Goal: Task Accomplishment & Management: Complete application form

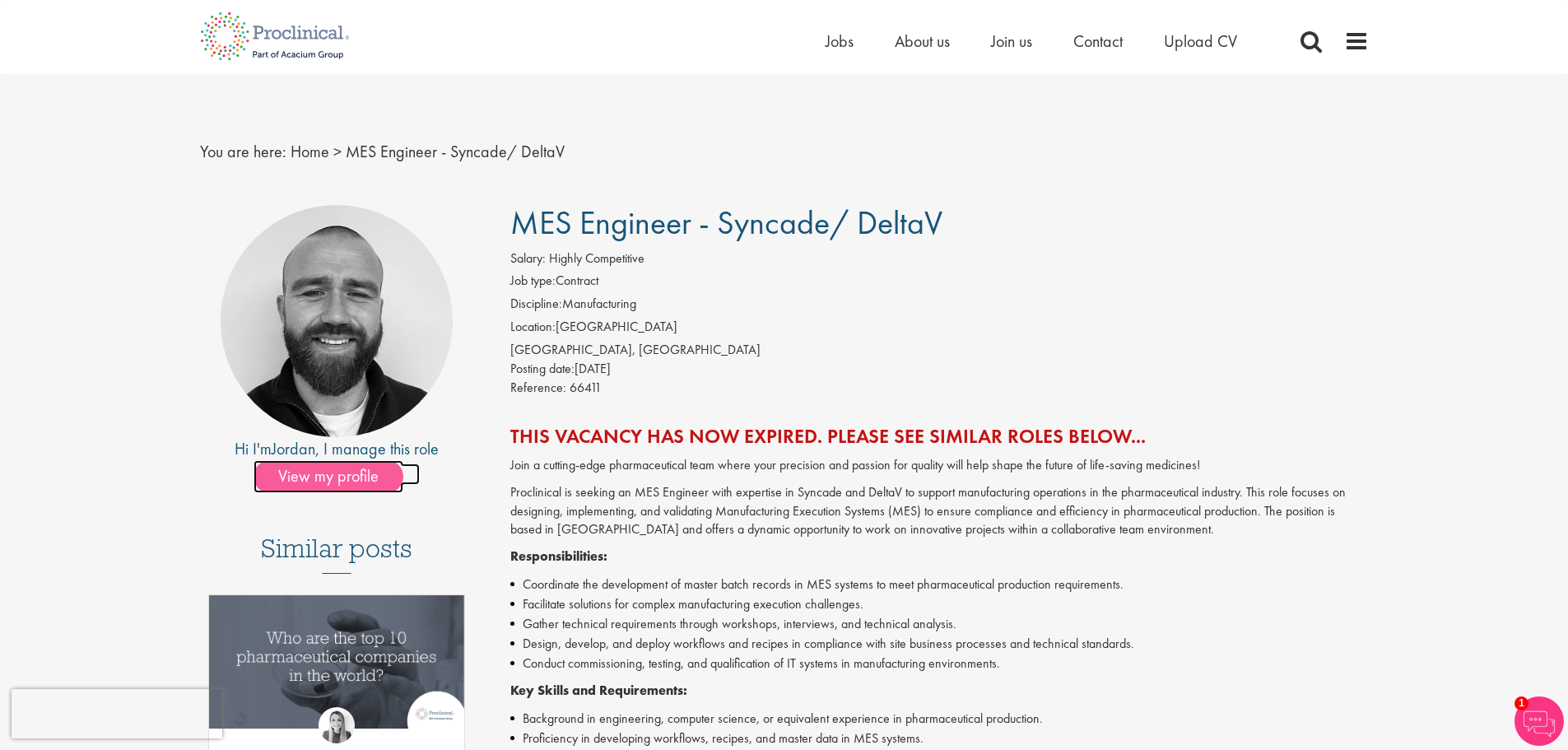
click at [368, 482] on span "View my profile" at bounding box center [328, 476] width 150 height 33
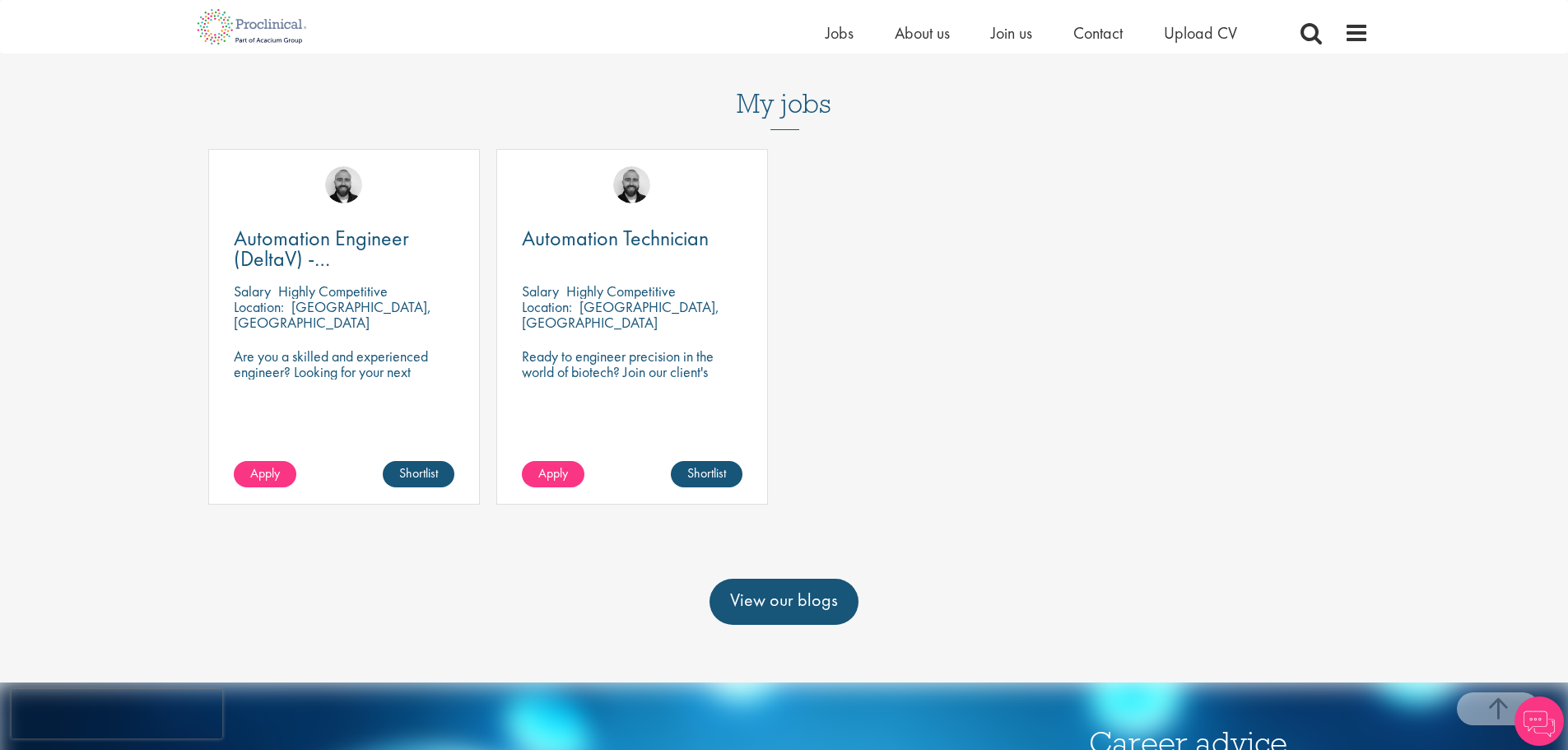
scroll to position [576, 0]
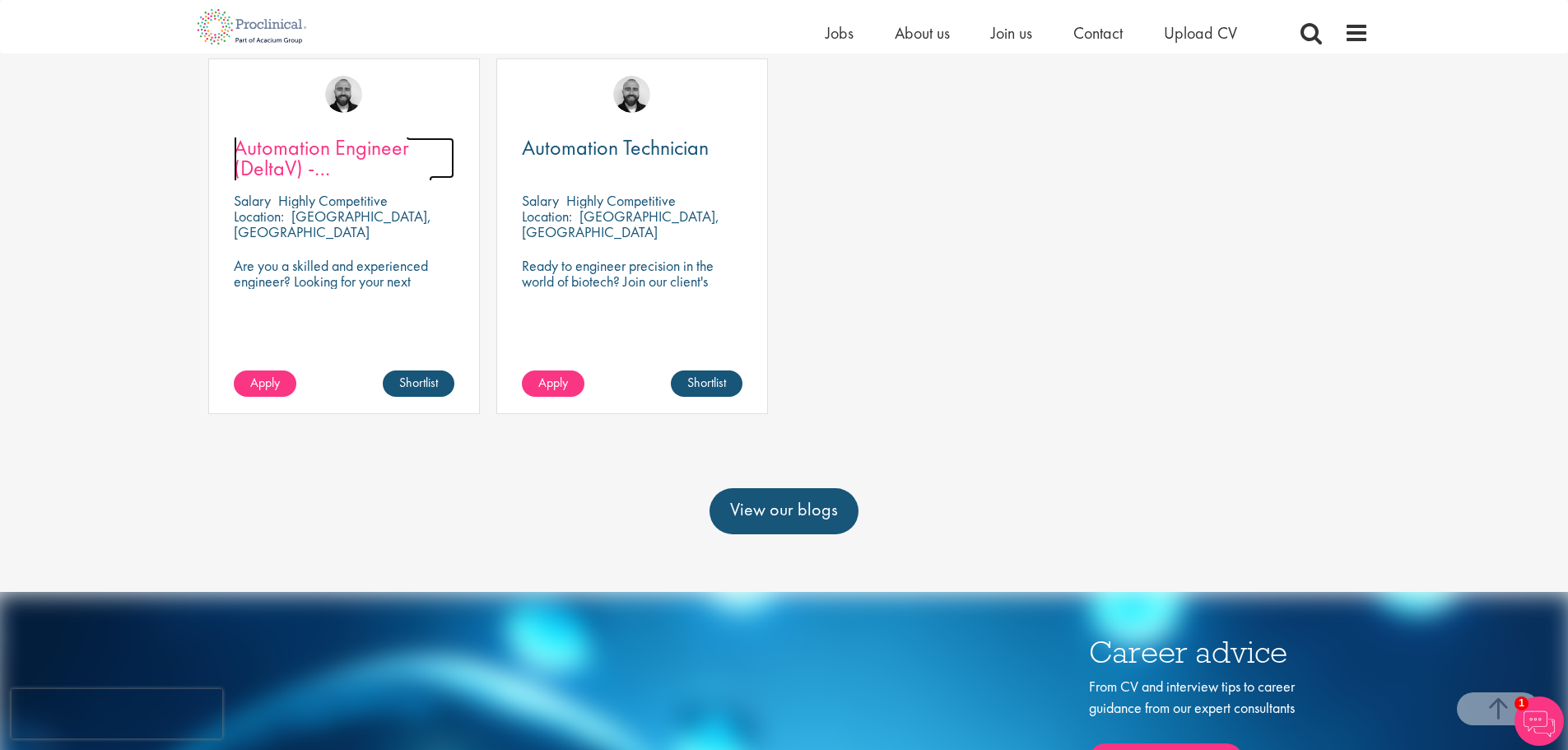
click at [339, 146] on span "Automation Engineer (DeltaV) - [GEOGRAPHIC_DATA]" at bounding box center [332, 167] width 198 height 69
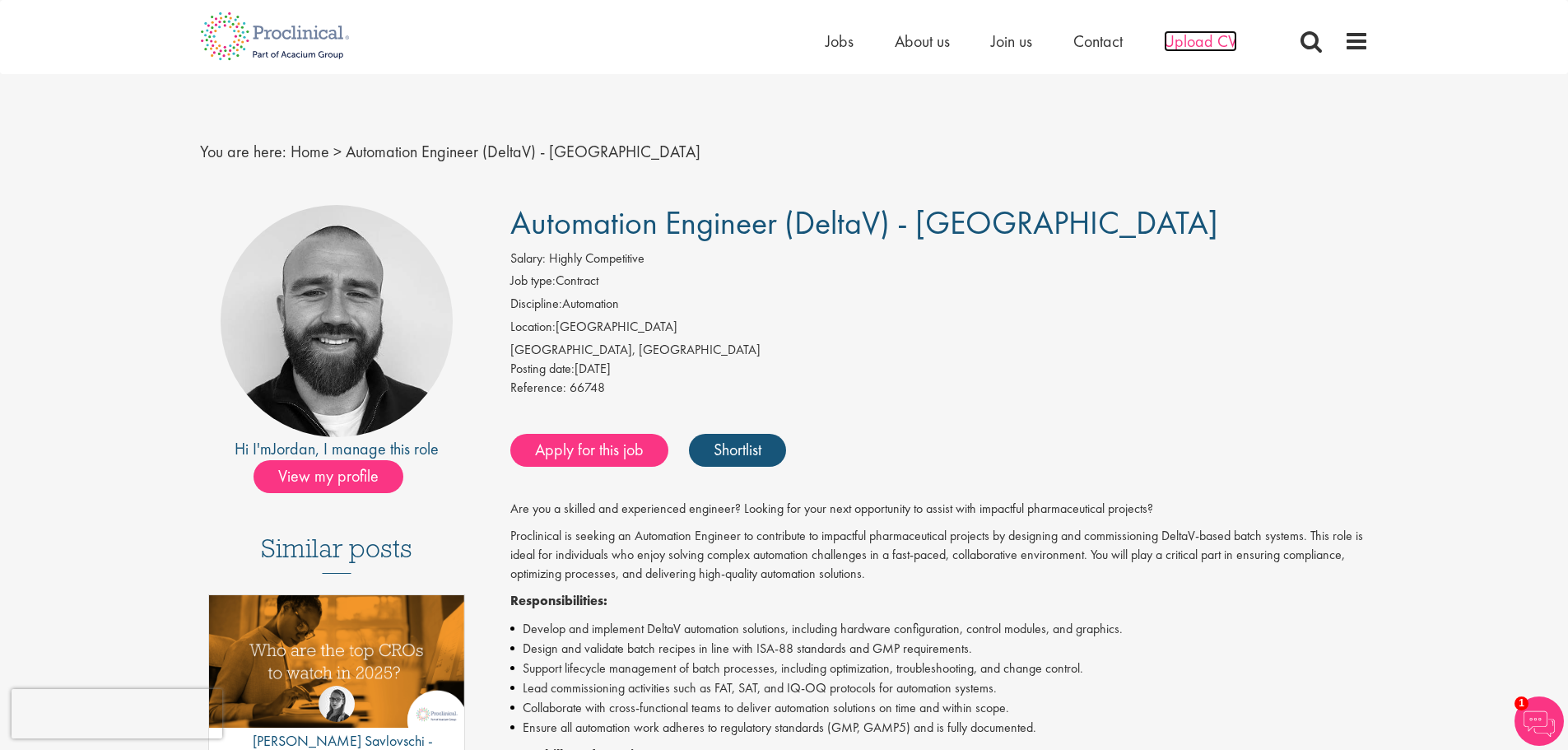
click at [1183, 38] on span "Upload CV" at bounding box center [1200, 41] width 74 height 21
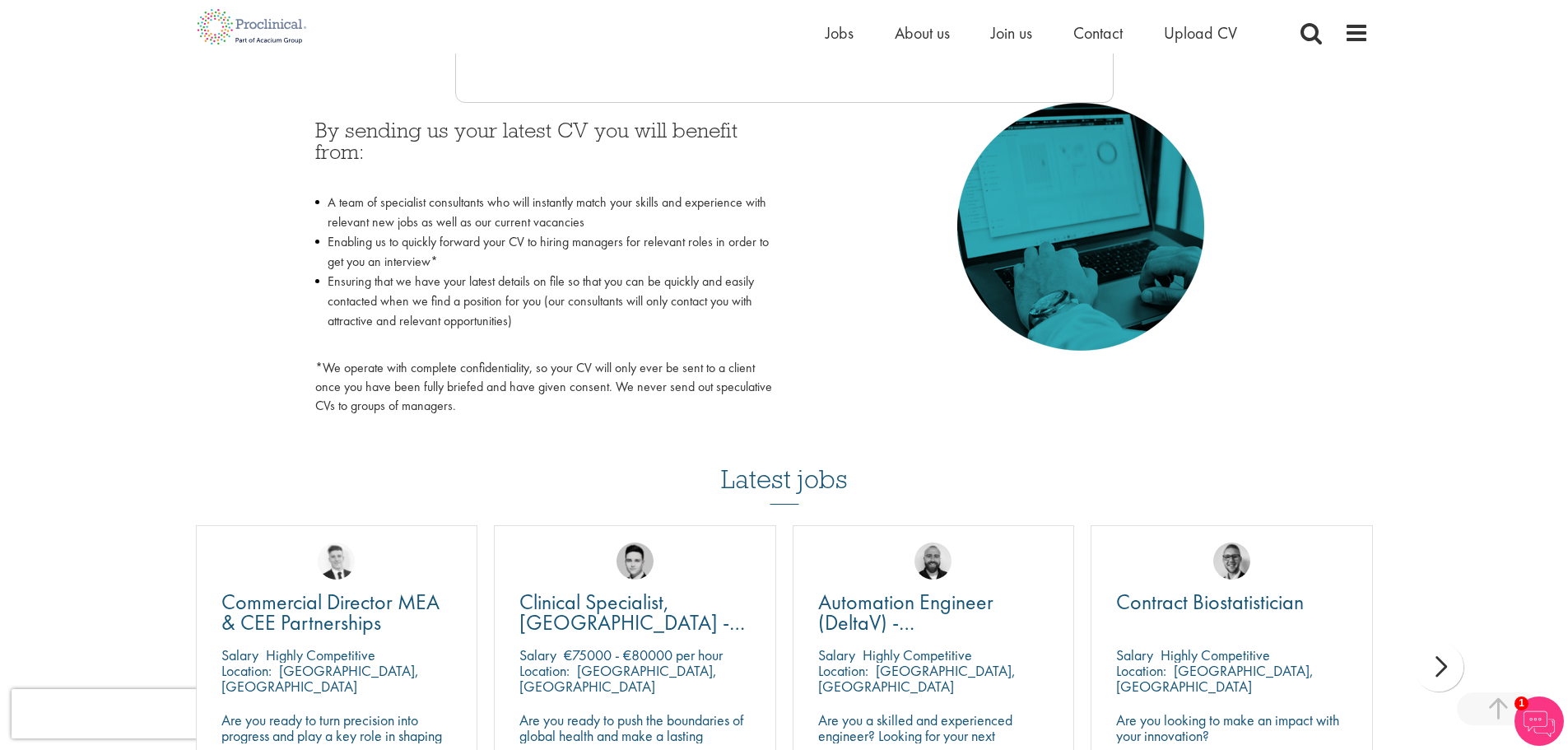
scroll to position [576, 0]
